Goal: Task Accomplishment & Management: Manage account settings

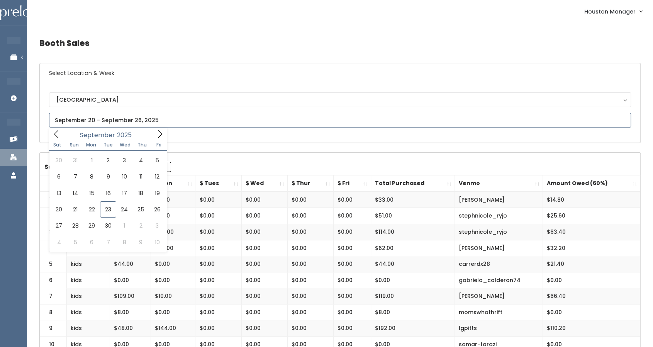
click at [87, 120] on input "text" at bounding box center [340, 120] width 582 height 15
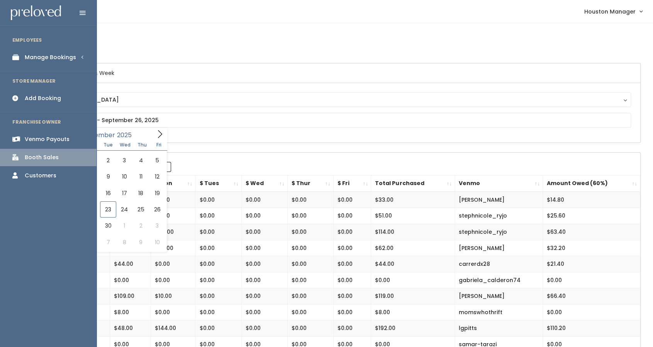
click at [57, 53] on div "Manage Bookings" at bounding box center [50, 57] width 51 height 8
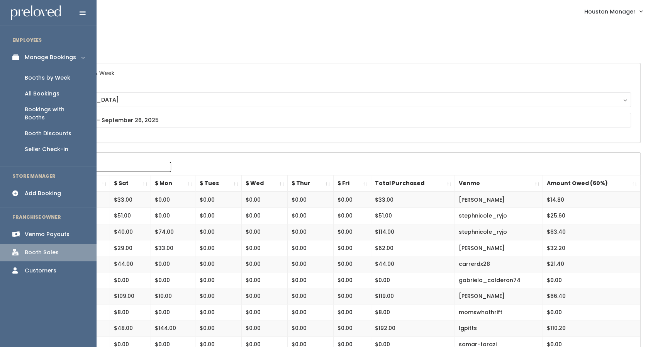
click at [57, 70] on link "Booths by Week" at bounding box center [48, 78] width 96 height 16
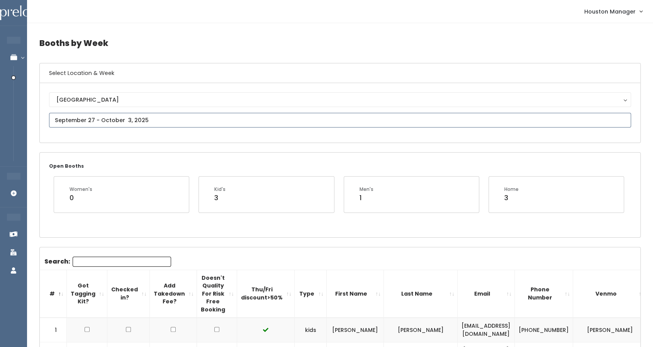
click at [105, 118] on input "text" at bounding box center [340, 120] width 582 height 15
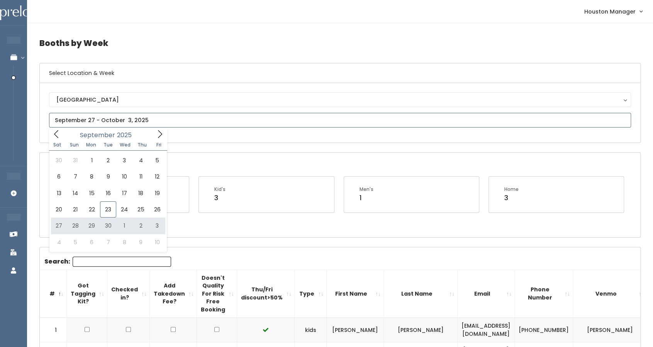
type input "[DATE] to [DATE]"
